Goal: Information Seeking & Learning: Compare options

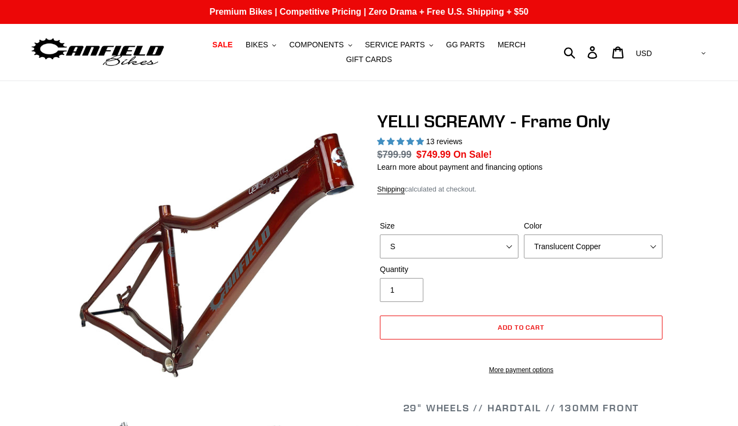
select select "highest-rating"
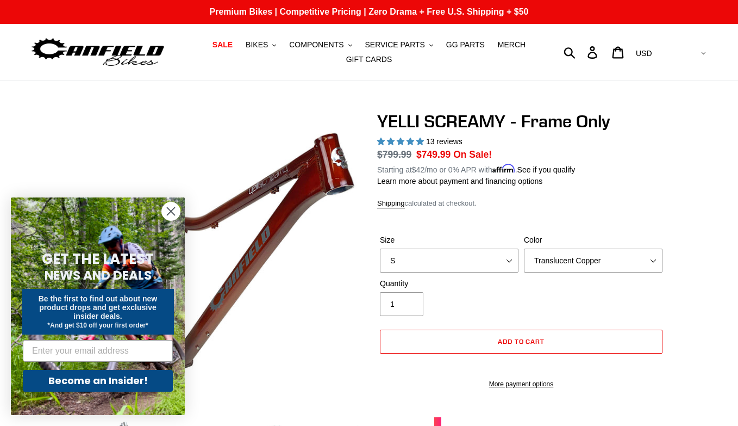
click at [0, 0] on x-citi-chrome-extension at bounding box center [0, 0] width 0 height 0
click at [165, 214] on circle "Close dialog" at bounding box center [171, 211] width 18 height 18
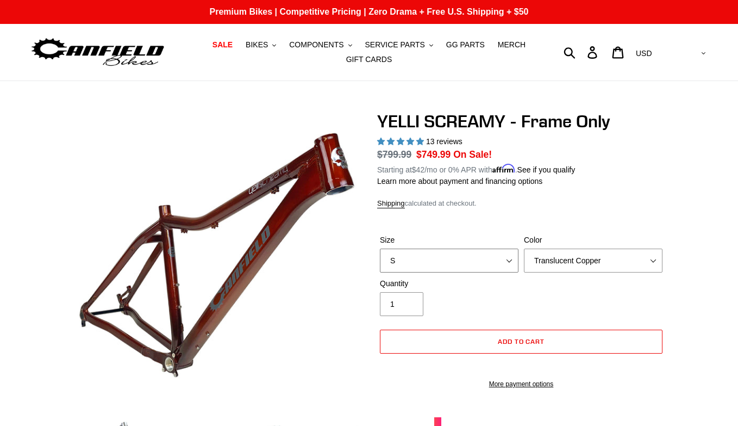
click at [445, 263] on select "S M L XL" at bounding box center [449, 260] width 139 height 24
select select "L"
click at [593, 256] on select "Translucent Copper Purple Haze Raw" at bounding box center [593, 260] width 139 height 24
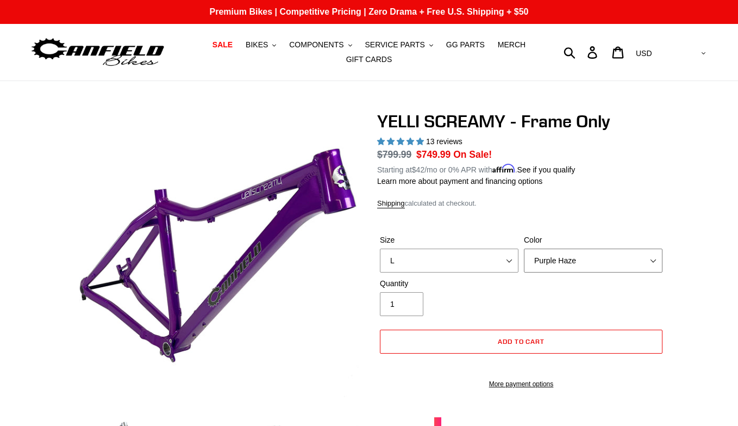
click at [577, 263] on select "Translucent Copper Purple Haze Raw" at bounding box center [593, 260] width 139 height 24
select select "Raw"
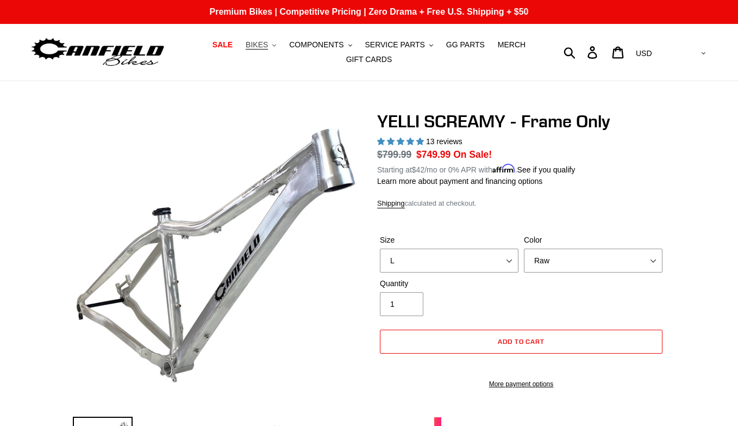
click at [264, 43] on span "BIKES" at bounding box center [257, 44] width 22 height 9
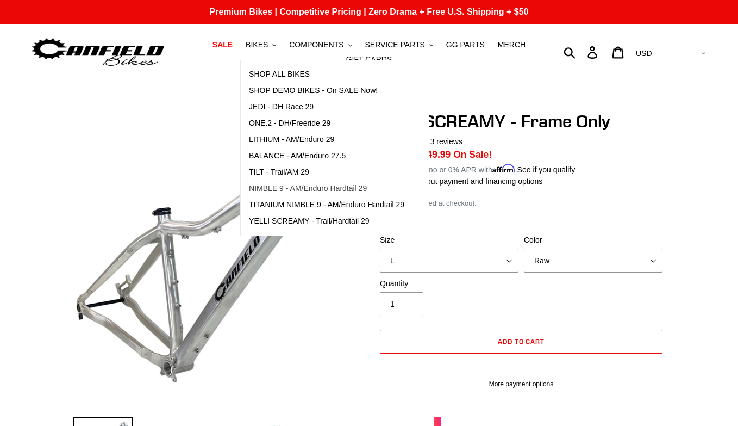
click at [315, 190] on span "NIMBLE 9 - AM/Enduro Hardtail 29" at bounding box center [308, 188] width 118 height 9
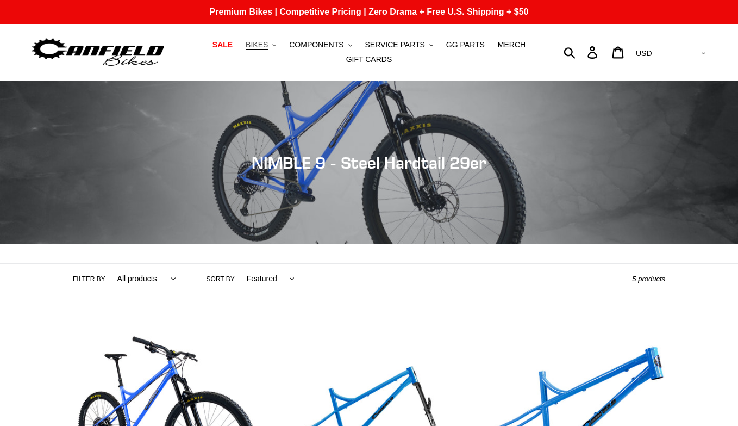
click at [268, 43] on span "BIKES" at bounding box center [257, 44] width 22 height 9
click at [235, 39] on link "SALE" at bounding box center [222, 45] width 31 height 15
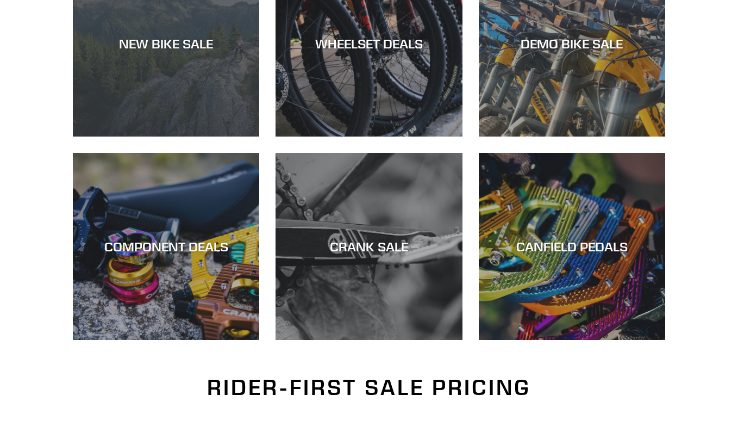
scroll to position [447, 0]
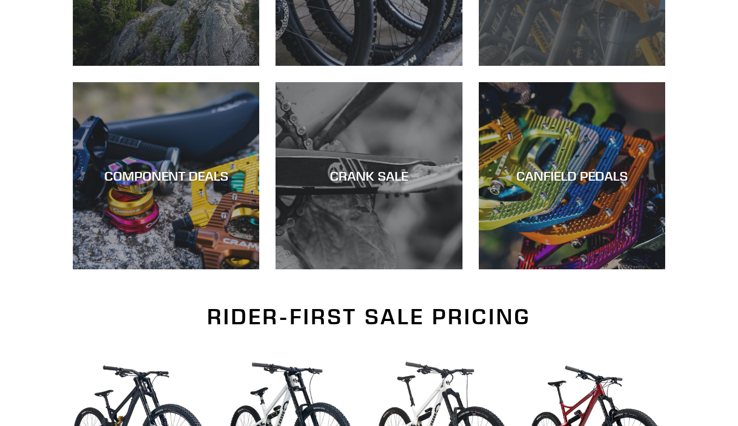
click at [544, 66] on div "DEMO BIKE SALE" at bounding box center [572, 66] width 186 height 0
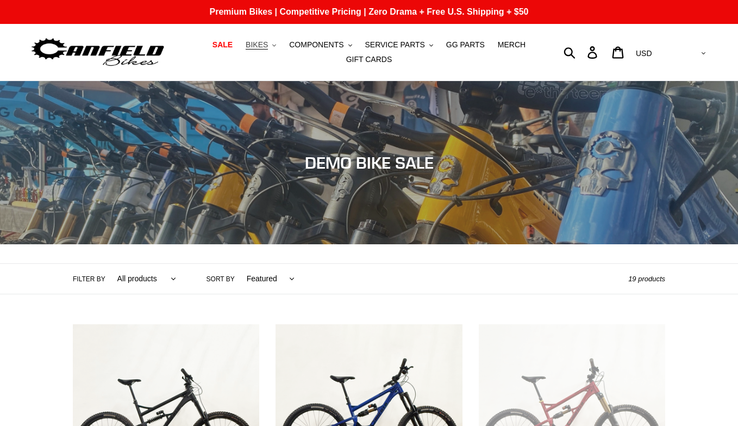
click at [252, 41] on span "BIKES" at bounding box center [257, 44] width 22 height 9
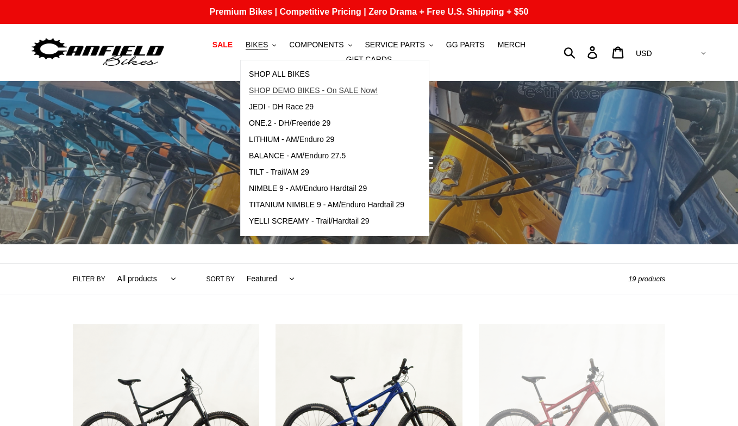
click at [329, 86] on span "SHOP DEMO BIKES - On SALE Now!" at bounding box center [313, 90] width 129 height 9
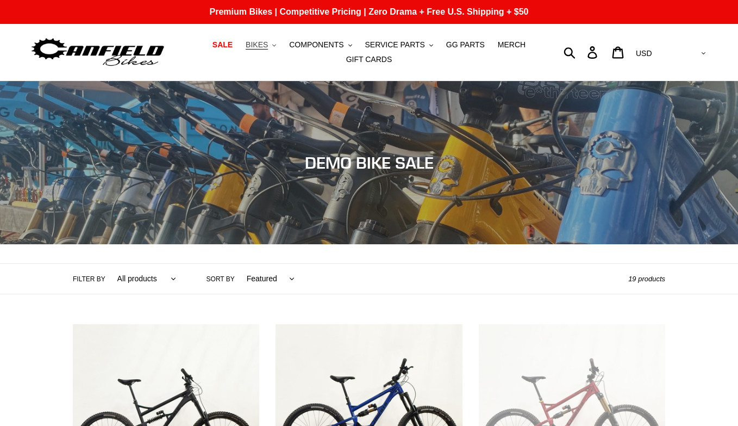
click at [264, 48] on span "BIKES" at bounding box center [257, 44] width 22 height 9
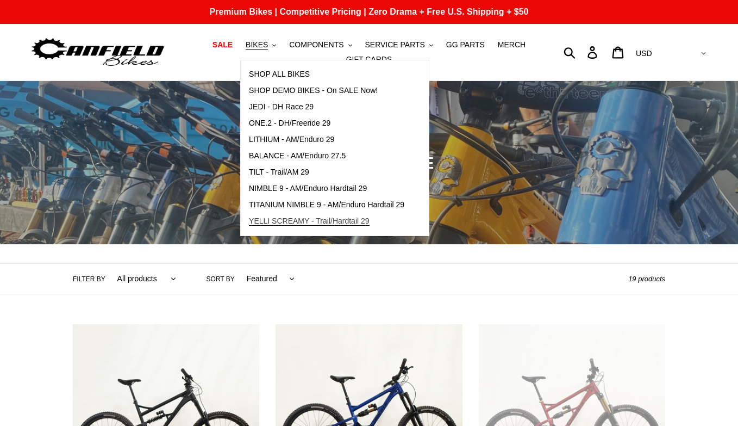
click at [328, 221] on span "YELLI SCREAMY - Trail/Hardtail 29" at bounding box center [309, 220] width 121 height 9
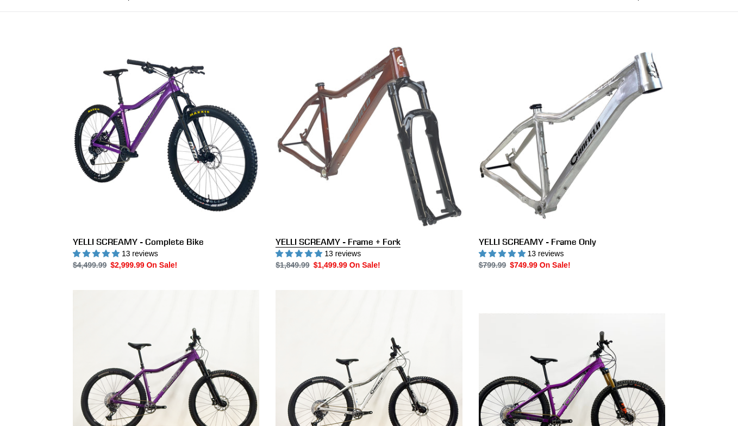
scroll to position [365, 0]
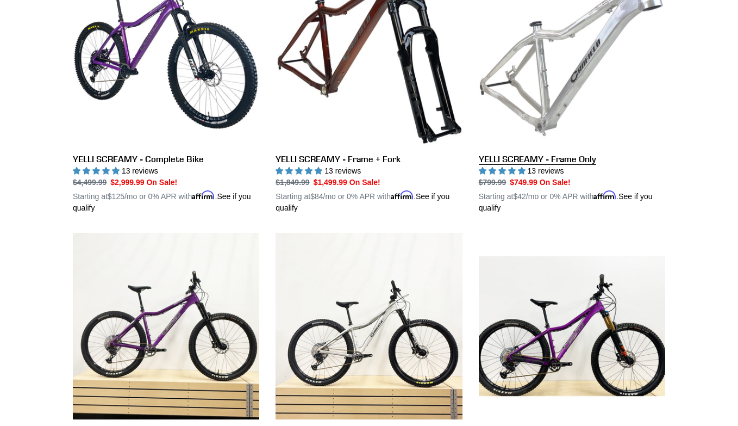
click at [502, 75] on link "YELLI SCREAMY - Frame Only" at bounding box center [572, 86] width 186 height 254
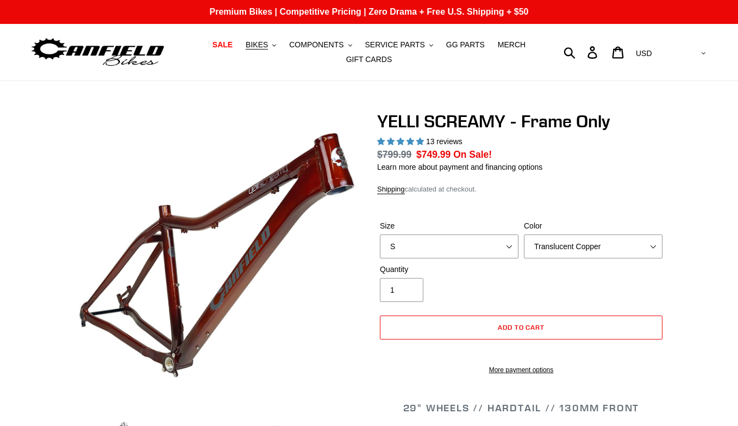
select select "highest-rating"
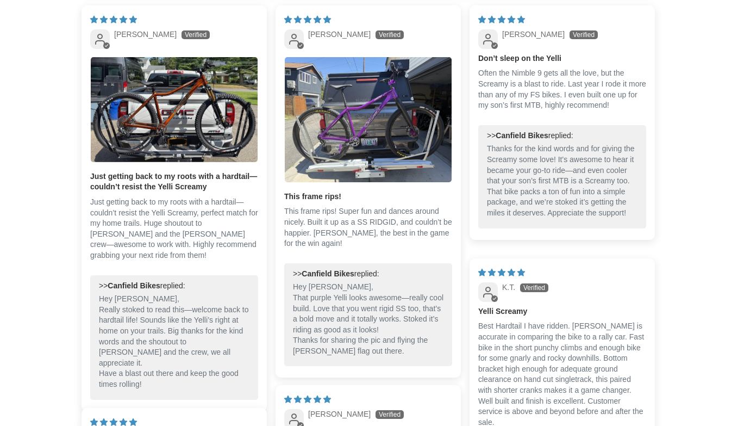
scroll to position [1754, 0]
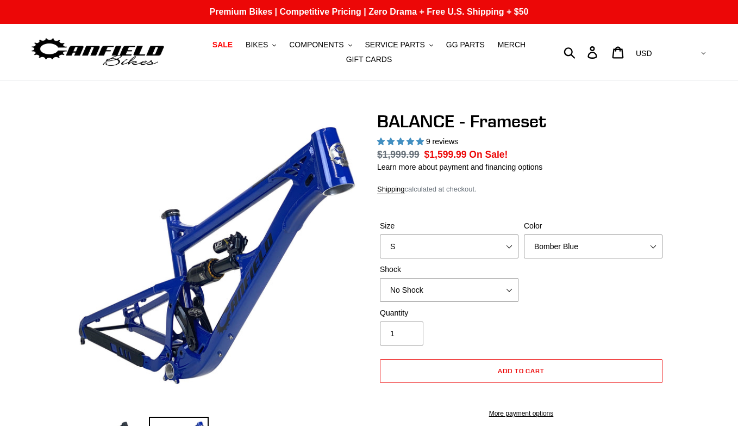
select select "highest-rating"
